Goal: Navigation & Orientation: Find specific page/section

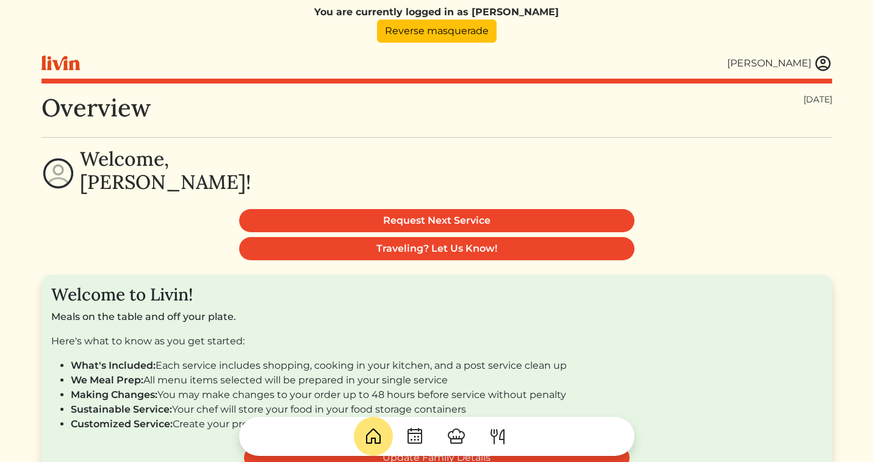
click at [824, 65] on img at bounding box center [823, 63] width 18 height 18
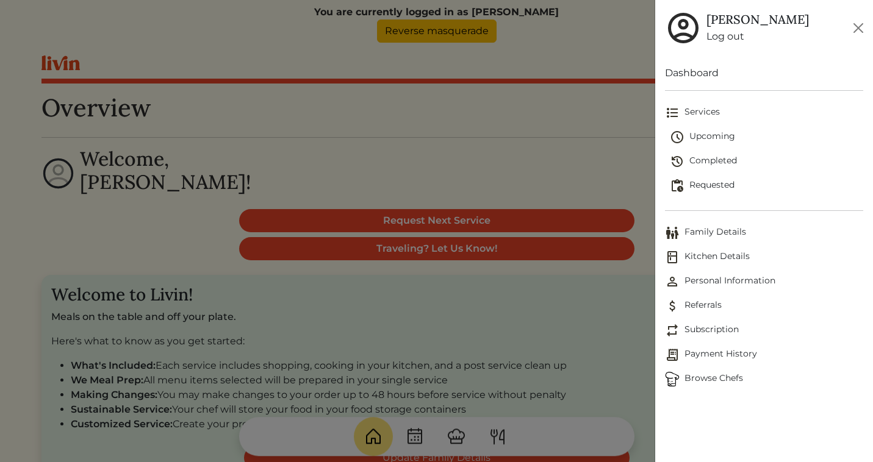
click at [693, 376] on span "Browse Chefs" at bounding box center [764, 379] width 198 height 15
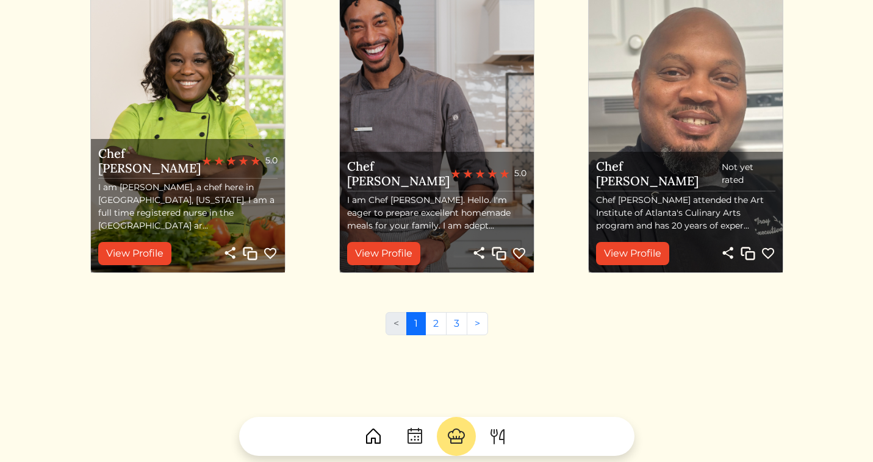
scroll to position [1463, 0]
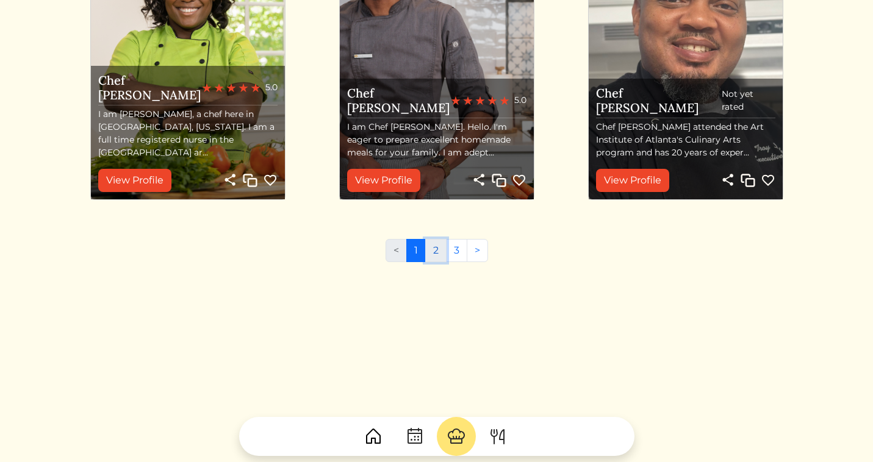
click at [440, 244] on link "2" at bounding box center [435, 250] width 21 height 23
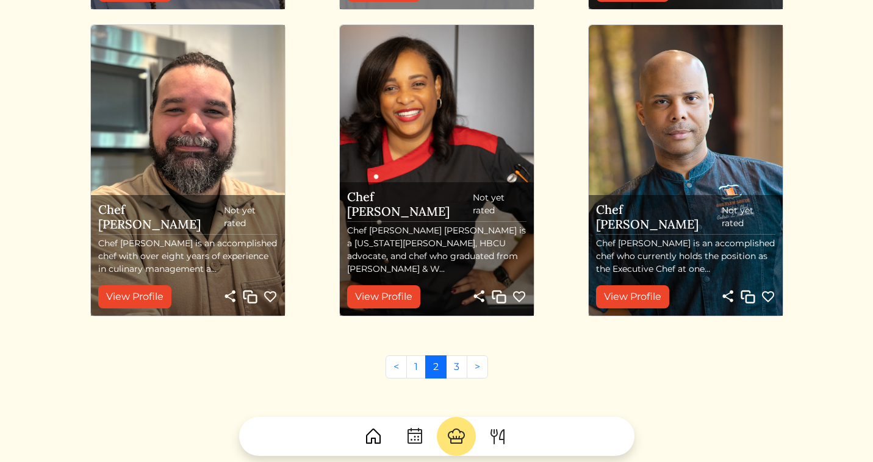
scroll to position [1463, 0]
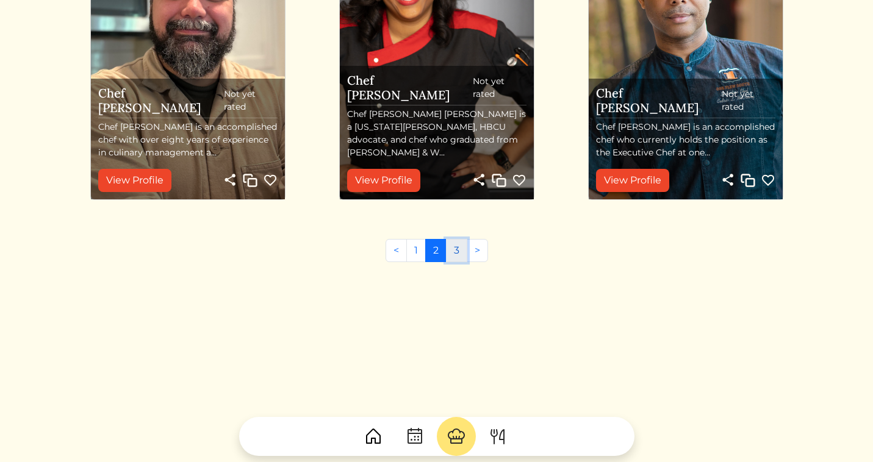
click at [450, 255] on link "3" at bounding box center [456, 250] width 21 height 23
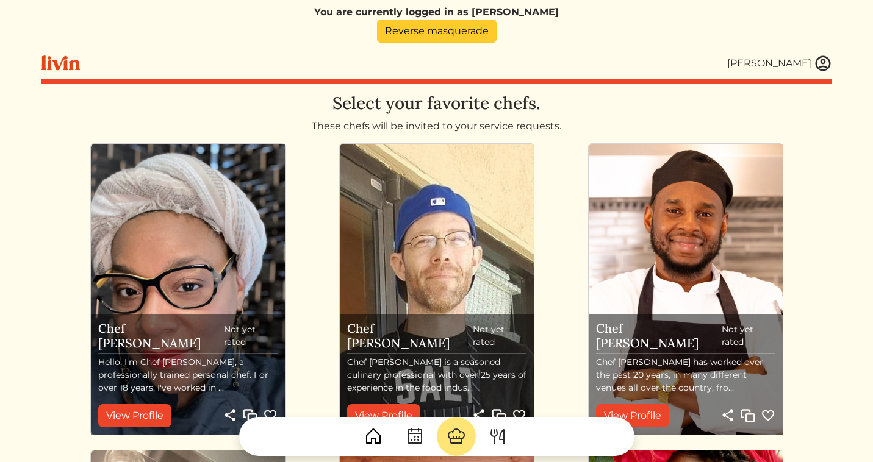
click at [464, 28] on link "Reverse masquerade" at bounding box center [437, 31] width 120 height 23
